Goal: Task Accomplishment & Management: Manage account settings

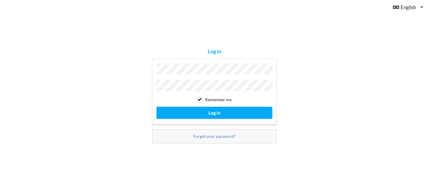
click at [344, 98] on div "Log in Remember me Log in Forgot your password?" at bounding box center [214, 96] width 429 height 192
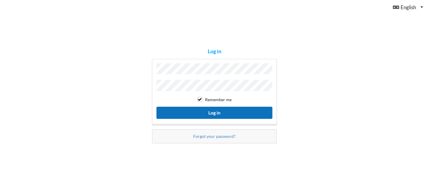
click at [213, 109] on button "Log in" at bounding box center [214, 113] width 116 height 12
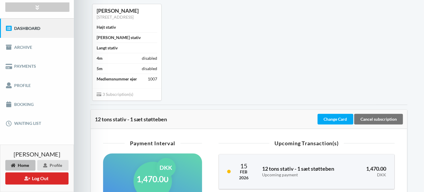
scroll to position [59, 0]
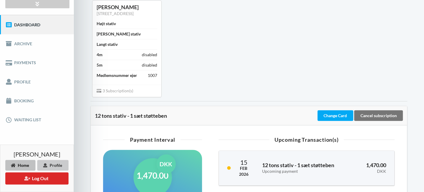
click at [51, 163] on div "Profile" at bounding box center [52, 165] width 31 height 11
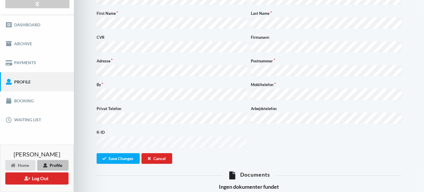
scroll to position [30, 0]
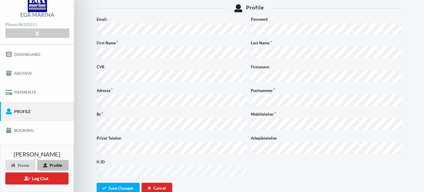
click at [231, 172] on form "Email: Password First Name Last Name CVR Firmanavn Adresse Postnummer By Mobilt…" at bounding box center [249, 104] width 305 height 177
click at [127, 183] on button "Save Changes" at bounding box center [118, 188] width 43 height 11
click at [28, 55] on link "Dashboard" at bounding box center [37, 54] width 74 height 19
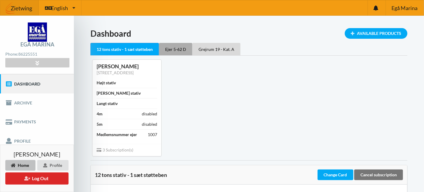
click at [175, 46] on div "Ejer 5-62 D" at bounding box center [175, 49] width 33 height 12
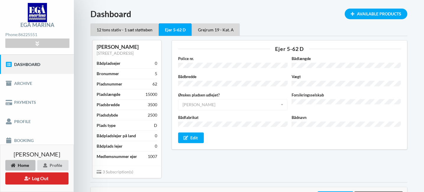
scroll to position [30, 0]
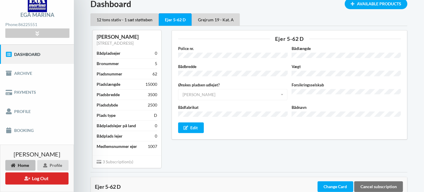
click at [282, 87] on div "Ønskes pladsen udlejet? Ja Ja Nej Ikke taget stilling" at bounding box center [232, 91] width 113 height 18
click at [190, 86] on div "Ønskes pladsen udlejet? Ja Ja Nej Ikke taget stilling" at bounding box center [232, 91] width 113 height 18
click at [195, 122] on div "Edit" at bounding box center [191, 127] width 26 height 11
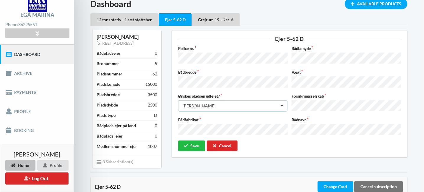
click at [282, 100] on icon at bounding box center [282, 105] width 9 height 11
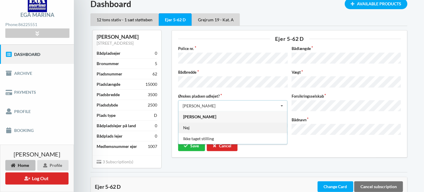
click at [185, 122] on div "Nej" at bounding box center [233, 127] width 109 height 11
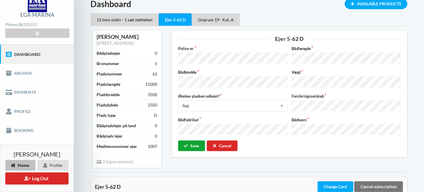
click at [189, 140] on button "Save" at bounding box center [191, 145] width 27 height 11
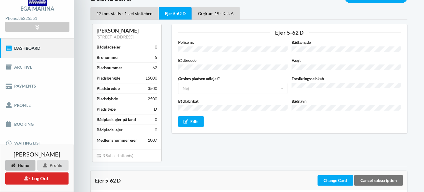
scroll to position [0, 0]
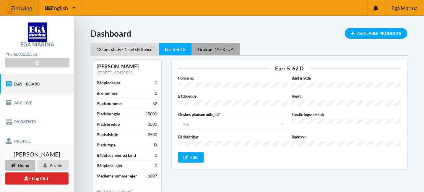
click at [220, 43] on div "Grejrum 19 - Kat. A" at bounding box center [216, 49] width 48 height 12
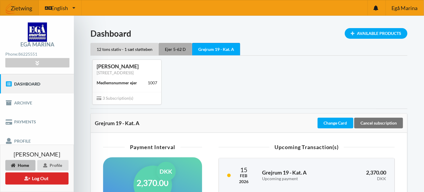
click at [177, 43] on div "Ejer 5-62 D" at bounding box center [175, 49] width 33 height 12
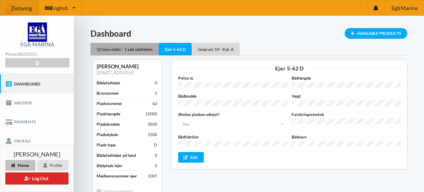
click at [136, 44] on div "12 tons stativ - 1 sæt støtteben" at bounding box center [124, 49] width 68 height 12
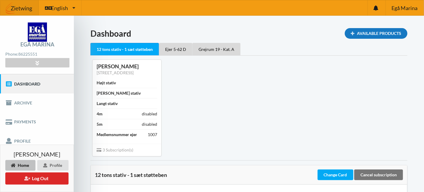
click at [374, 28] on div "Available Products" at bounding box center [376, 33] width 63 height 11
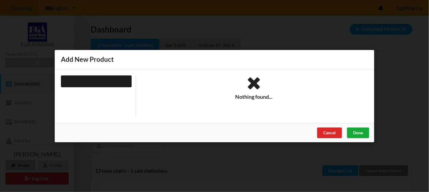
click at [353, 133] on div "Done" at bounding box center [358, 132] width 22 height 11
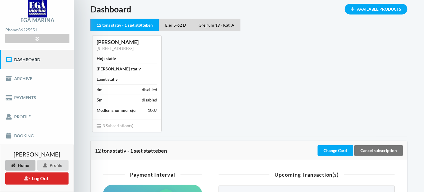
scroll to position [24, 0]
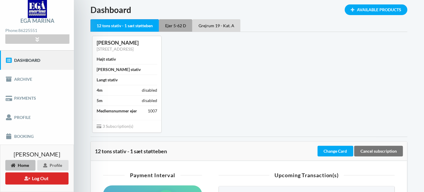
click at [179, 19] on div "Ejer 5-62 D" at bounding box center [175, 25] width 33 height 12
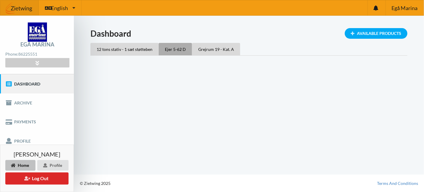
scroll to position [0, 0]
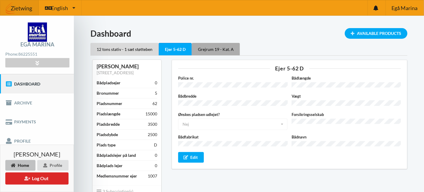
click at [215, 43] on div "Grejrum 19 - Kat. A" at bounding box center [216, 49] width 48 height 12
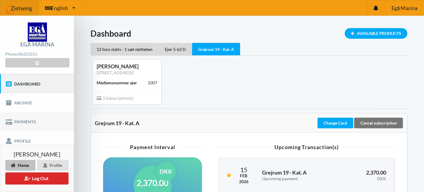
click at [28, 118] on link "Payments" at bounding box center [37, 121] width 74 height 19
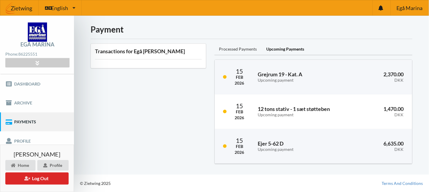
click at [238, 48] on div "Processed Payments" at bounding box center [237, 49] width 47 height 12
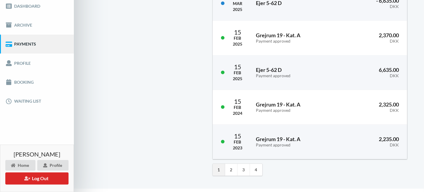
scroll to position [83, 0]
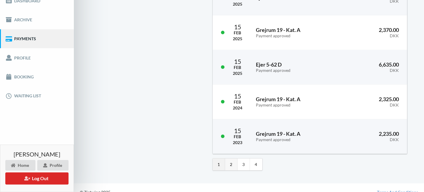
click at [232, 159] on link "2" at bounding box center [231, 164] width 12 height 12
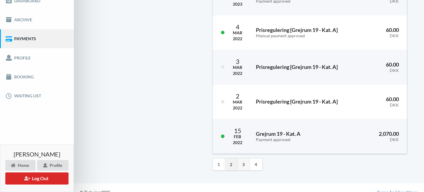
click at [243, 159] on link "3" at bounding box center [244, 164] width 12 height 12
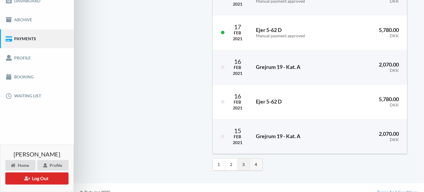
click at [257, 160] on link "4" at bounding box center [256, 164] width 12 height 12
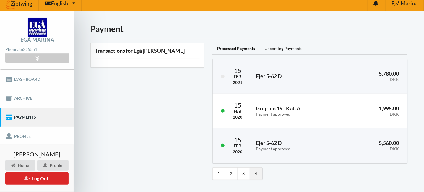
scroll to position [0, 0]
